Goal: Download file/media

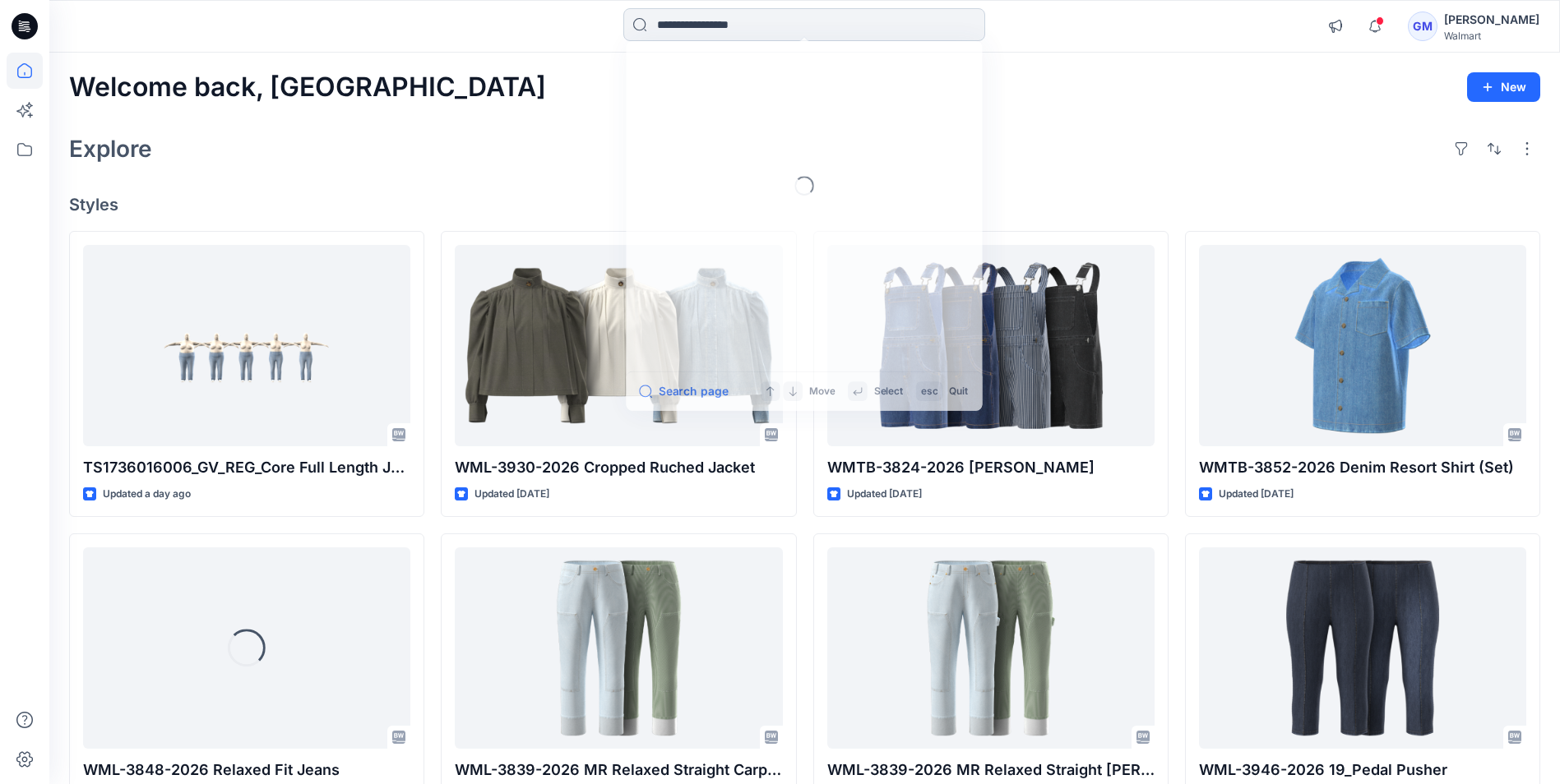
click at [772, 30] on input at bounding box center [804, 25] width 362 height 33
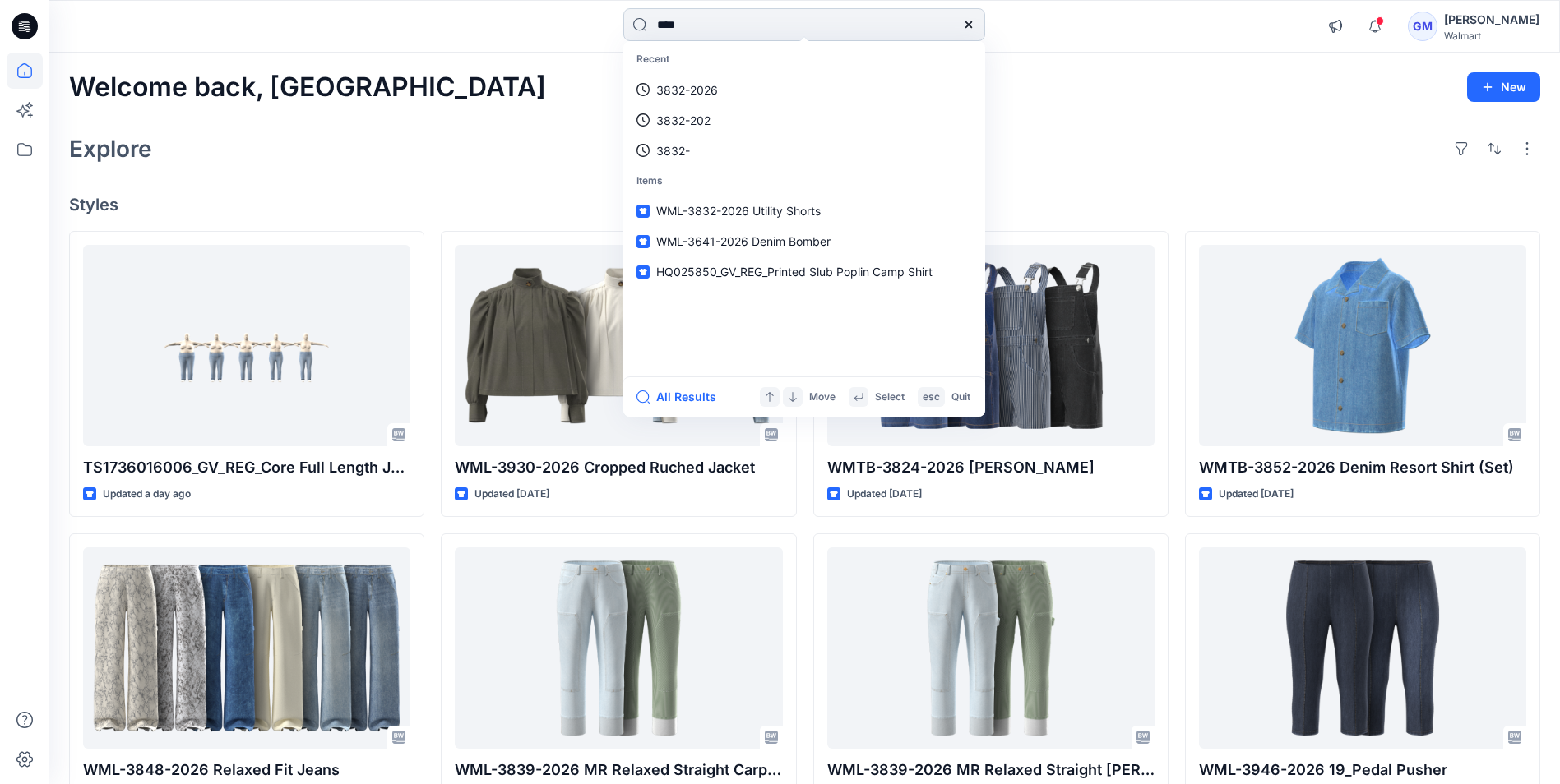
type input "****"
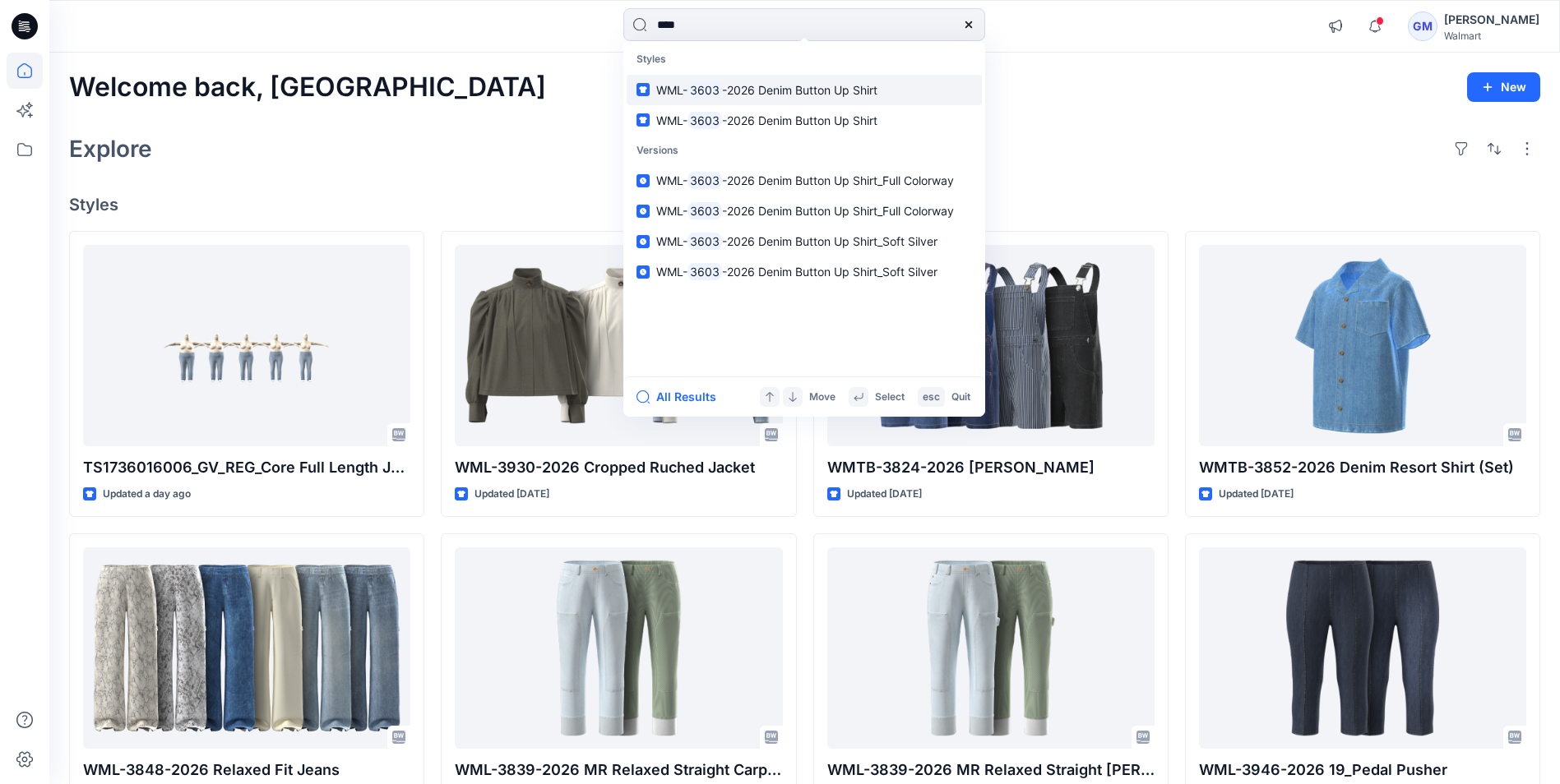
click at [783, 90] on span "-2026 Denim Button Up Shirt" at bounding box center [799, 90] width 155 height 14
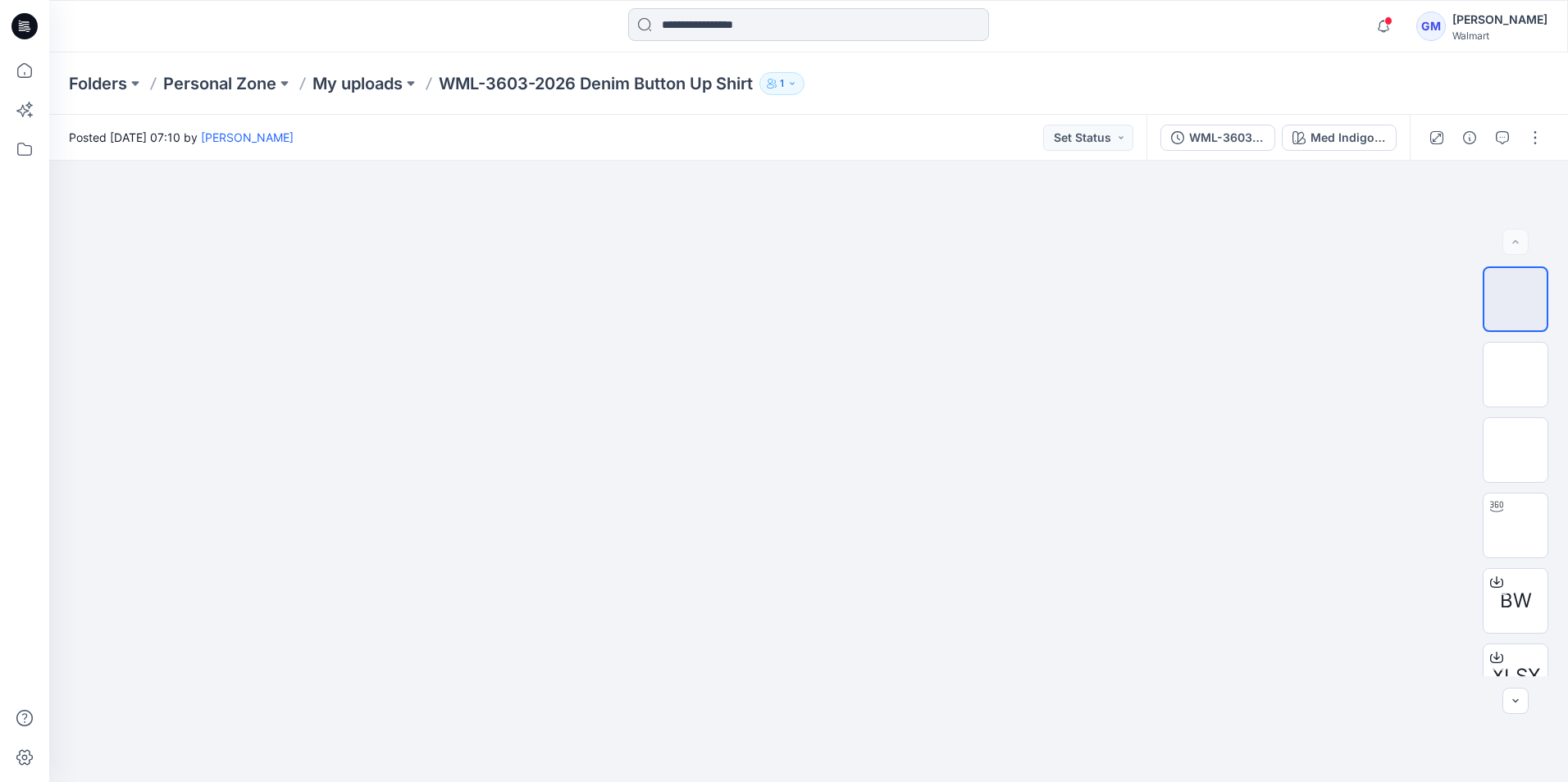
click at [751, 29] on input at bounding box center [809, 25] width 361 height 33
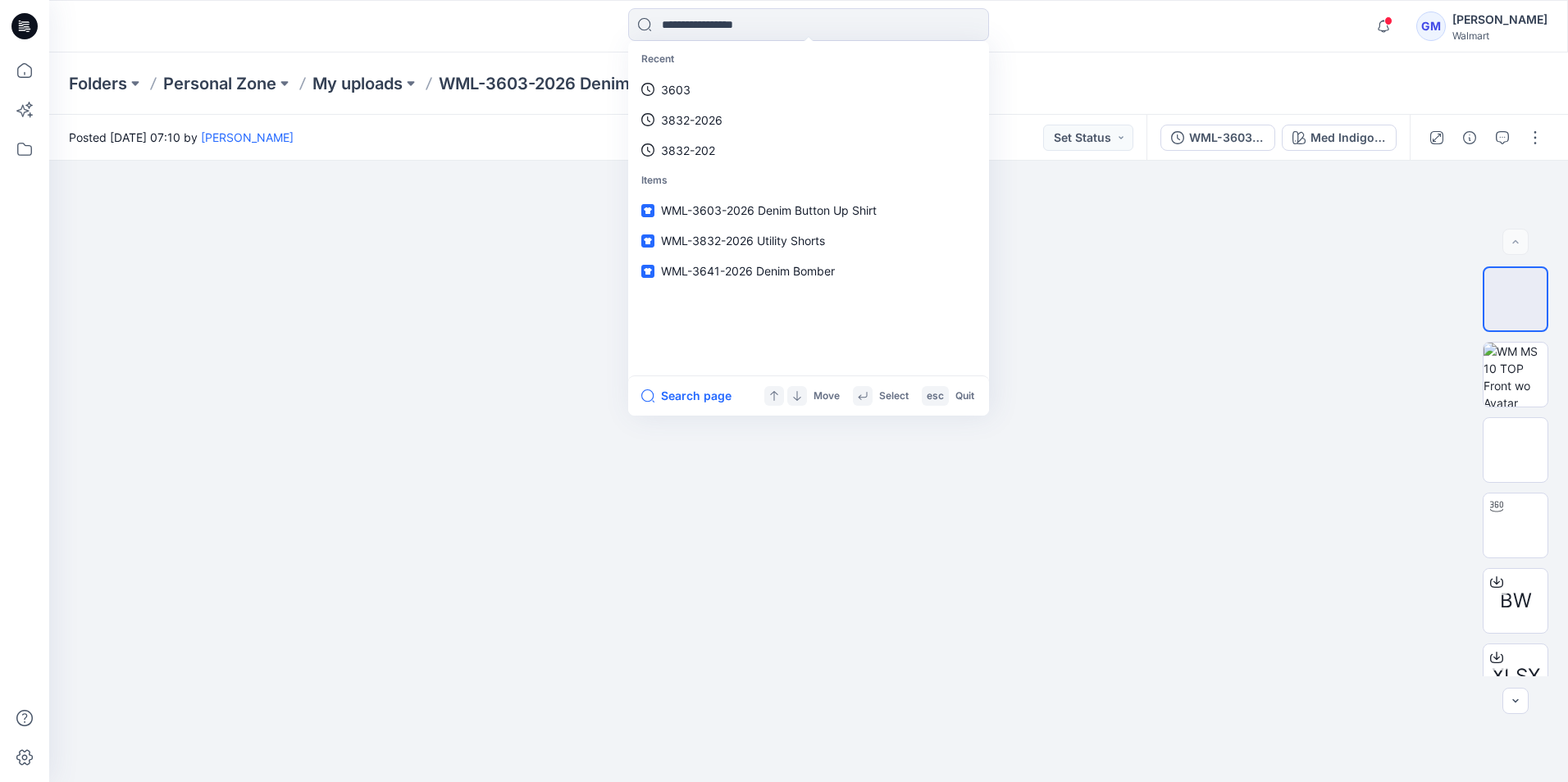
click at [741, 78] on link "3603" at bounding box center [809, 89] width 354 height 30
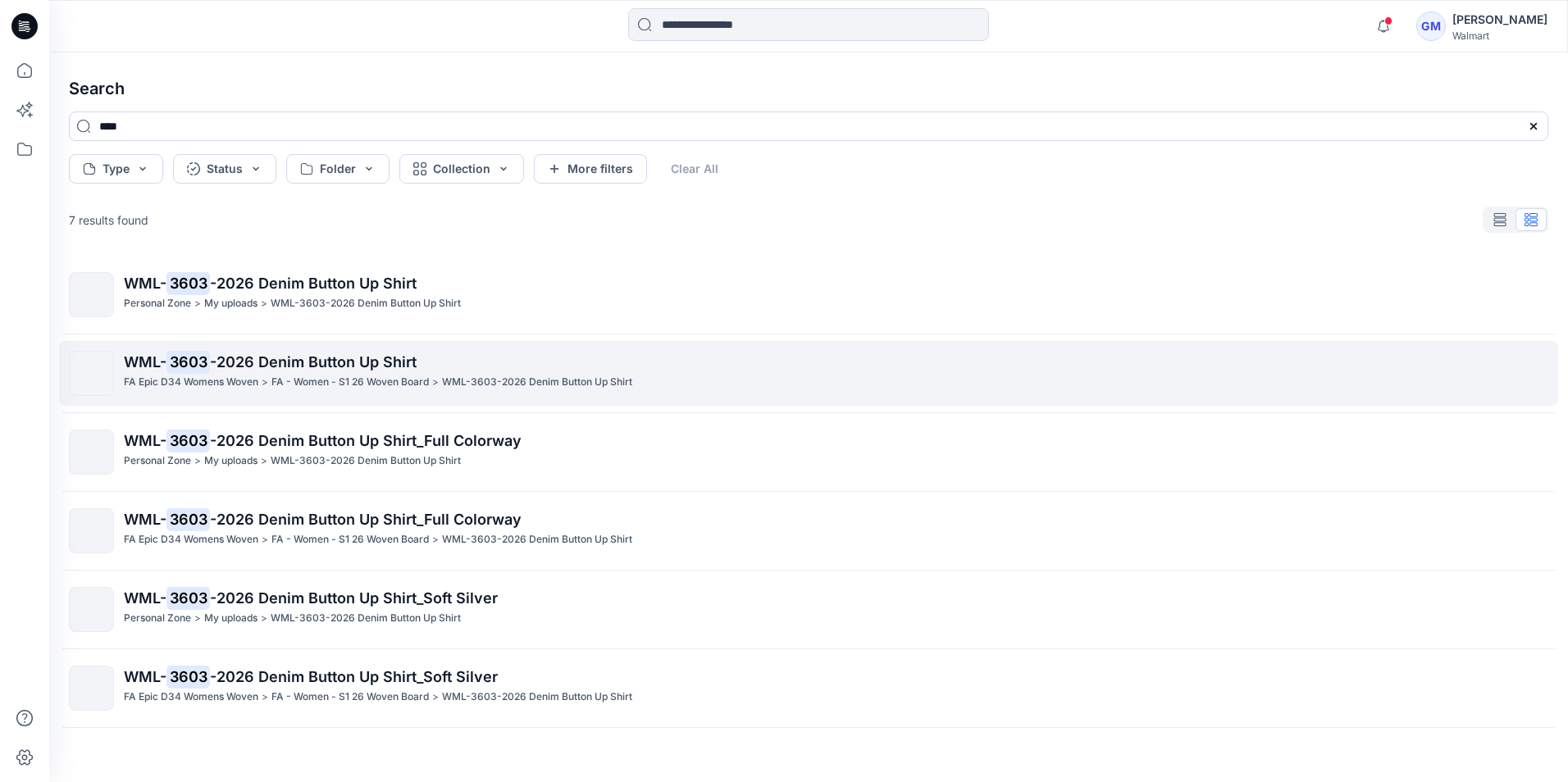
click at [322, 365] on span "-2026 Denim Button Up Shirt" at bounding box center [312, 362] width 206 height 17
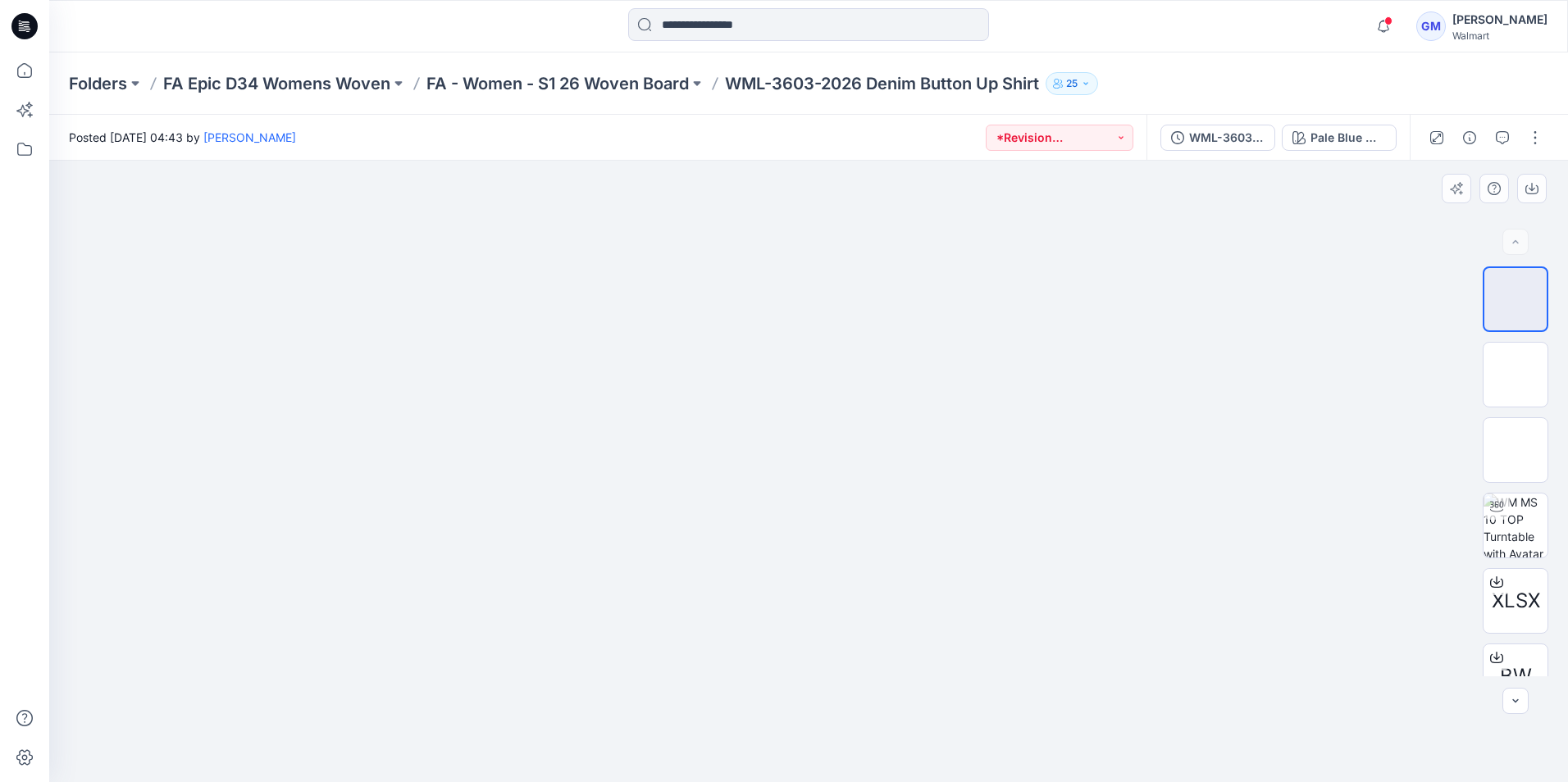
drag, startPoint x: 721, startPoint y: 564, endPoint x: 837, endPoint y: 560, distance: 116.1
drag, startPoint x: 803, startPoint y: 482, endPoint x: 683, endPoint y: 492, distance: 120.4
click at [683, 161] on img at bounding box center [809, 161] width 621 height 0
click at [1219, 140] on div "WML-3603-2026_REV1_ Denim Button Up Shirt" at bounding box center [1226, 137] width 75 height 18
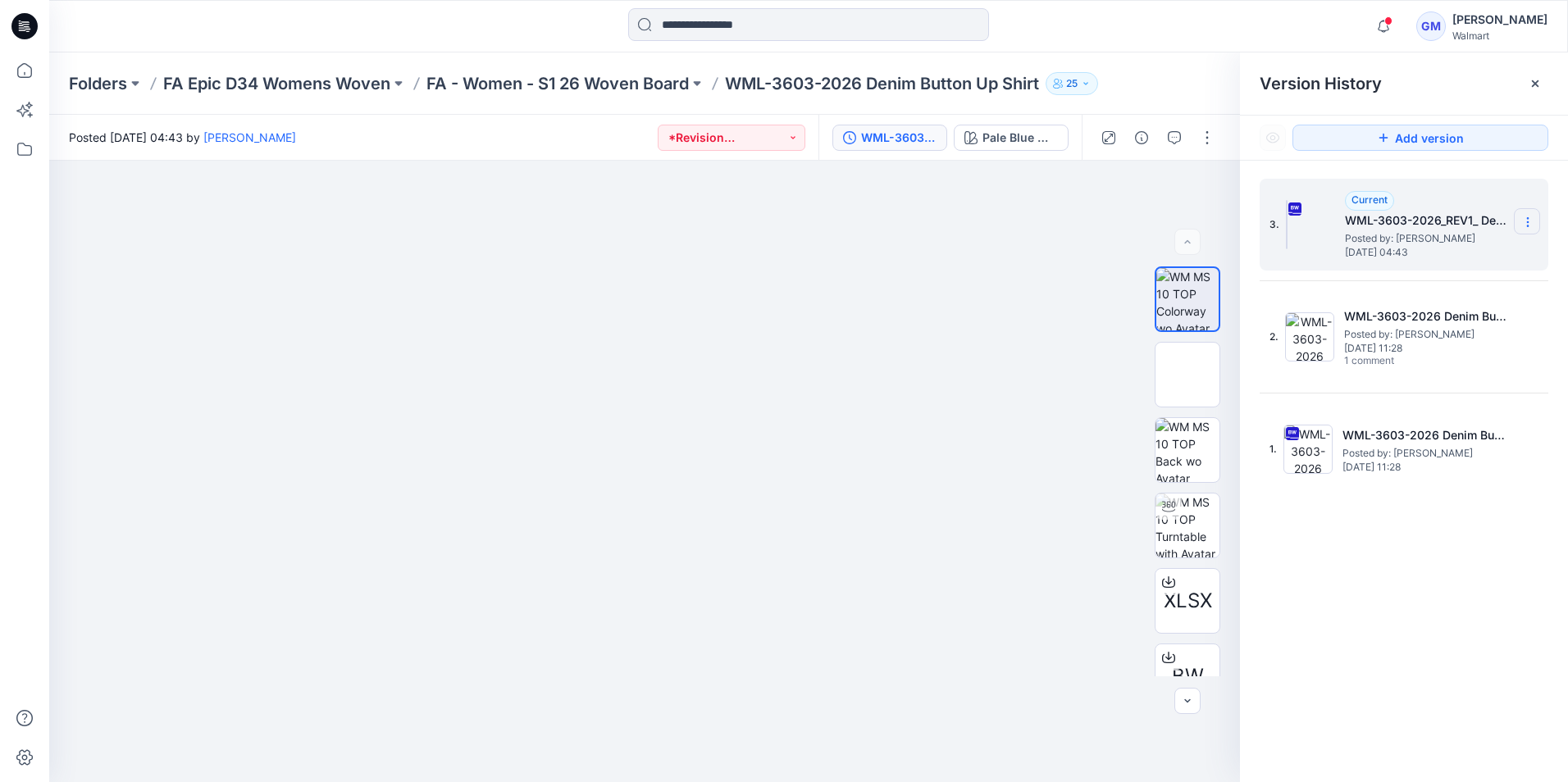
click at [1527, 218] on icon at bounding box center [1527, 218] width 1 height 1
click at [1482, 257] on span "Download Source BW File" at bounding box center [1445, 254] width 137 height 20
